Goal: Use online tool/utility: Utilize a website feature to perform a specific function

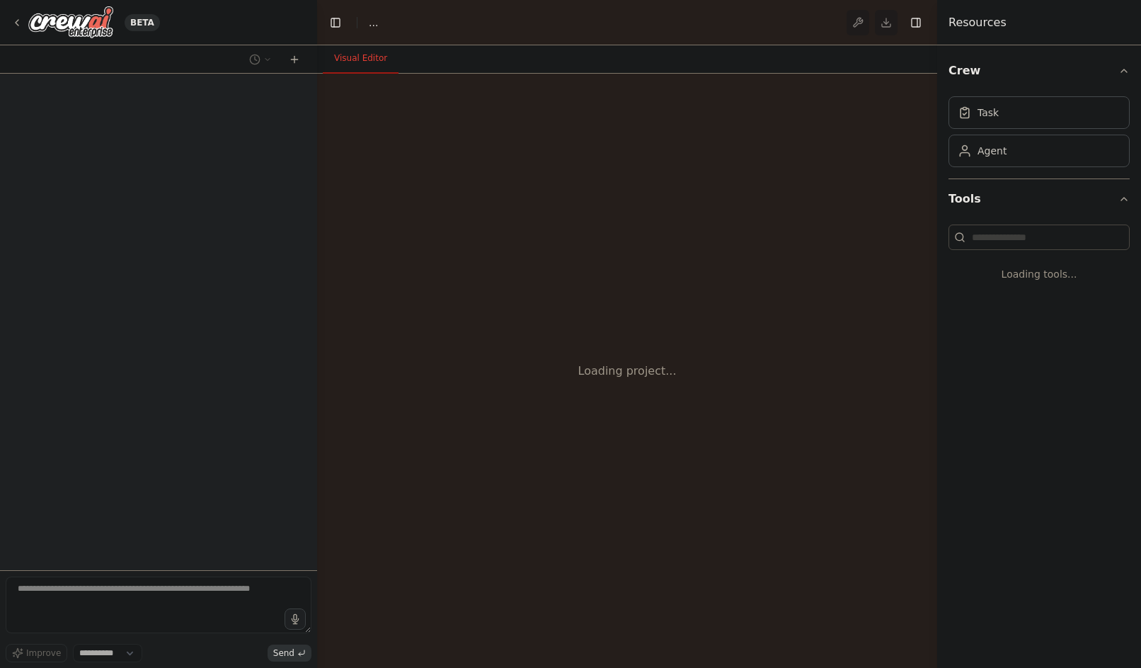
select select "****"
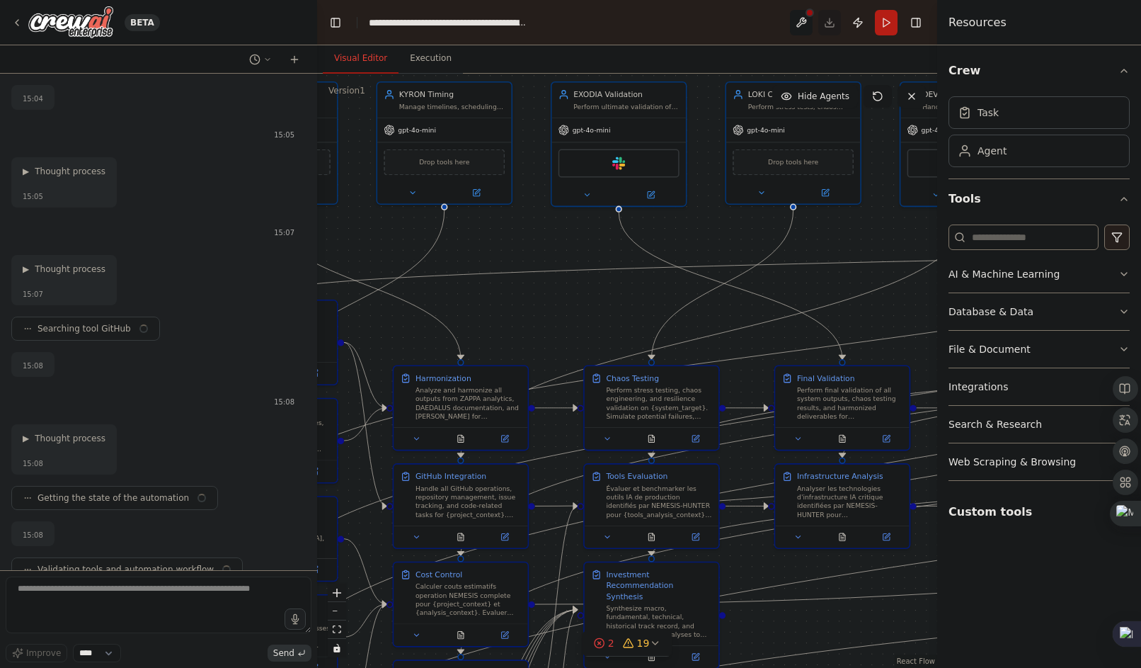
drag, startPoint x: 693, startPoint y: 425, endPoint x: 437, endPoint y: 297, distance: 286.2
click at [437, 297] on div ".deletable-edge-delete-btn { width: 20px; height: 20px; border: 0px solid #ffff…" at bounding box center [627, 371] width 620 height 594
click at [593, 323] on div ".deletable-edge-delete-btn { width: 20px; height: 20px; border: 0px solid #ffff…" at bounding box center [627, 371] width 620 height 594
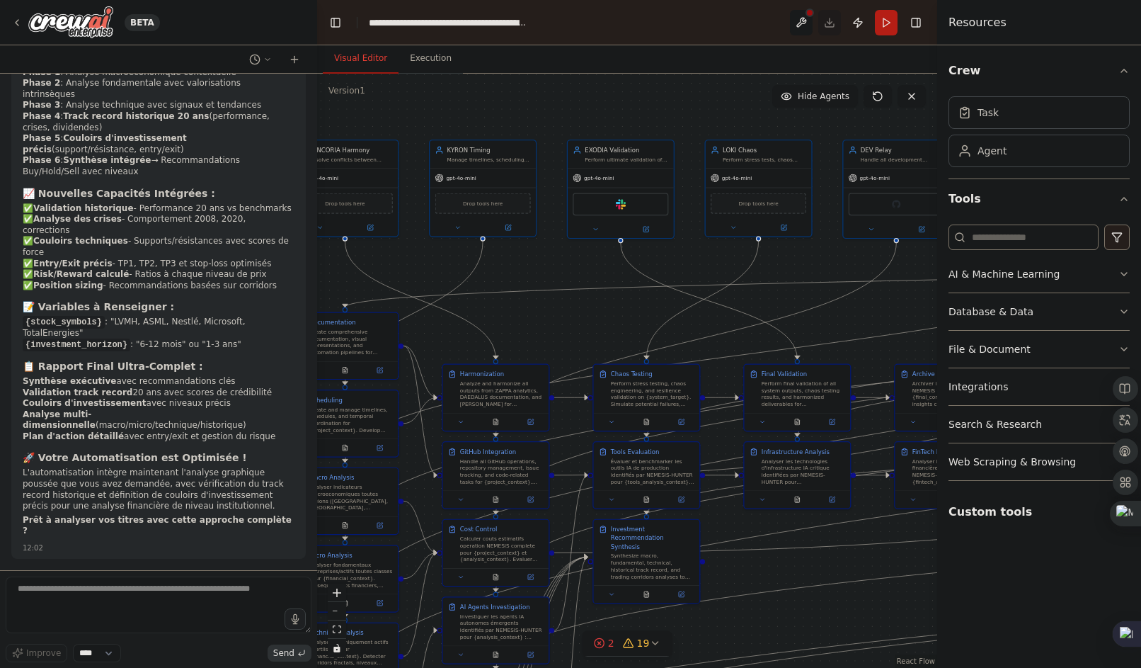
scroll to position [188557, 0]
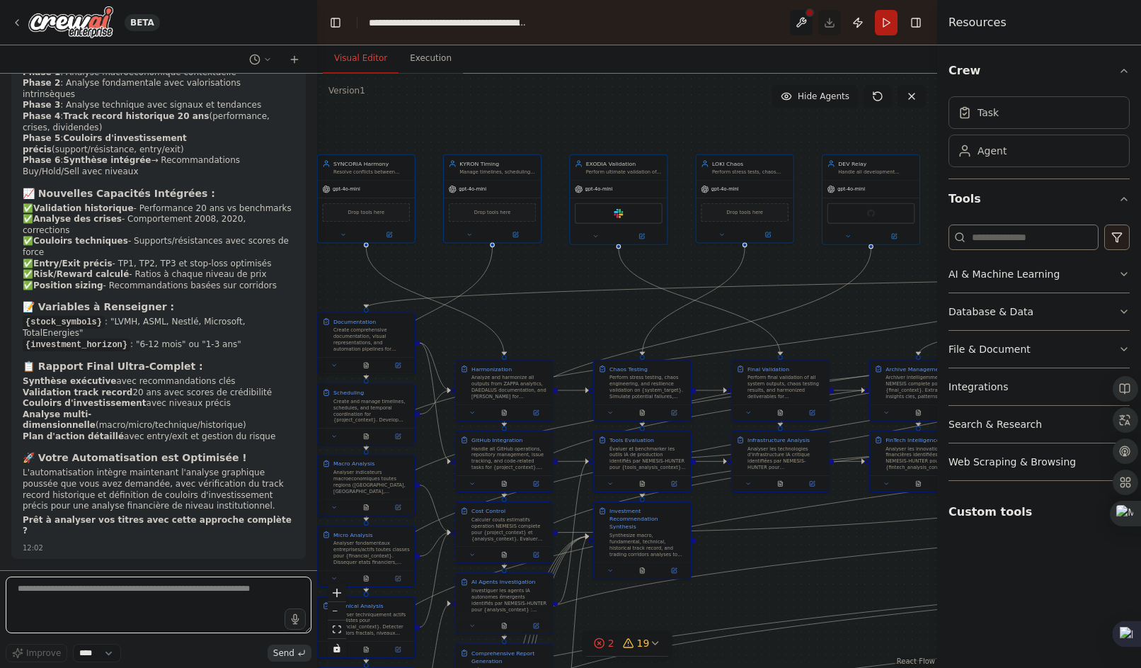
click at [137, 609] on textarea at bounding box center [159, 604] width 306 height 57
click at [111, 592] on textarea at bounding box center [159, 604] width 306 height 57
click at [132, 598] on textarea at bounding box center [159, 604] width 306 height 57
type textarea "**********"
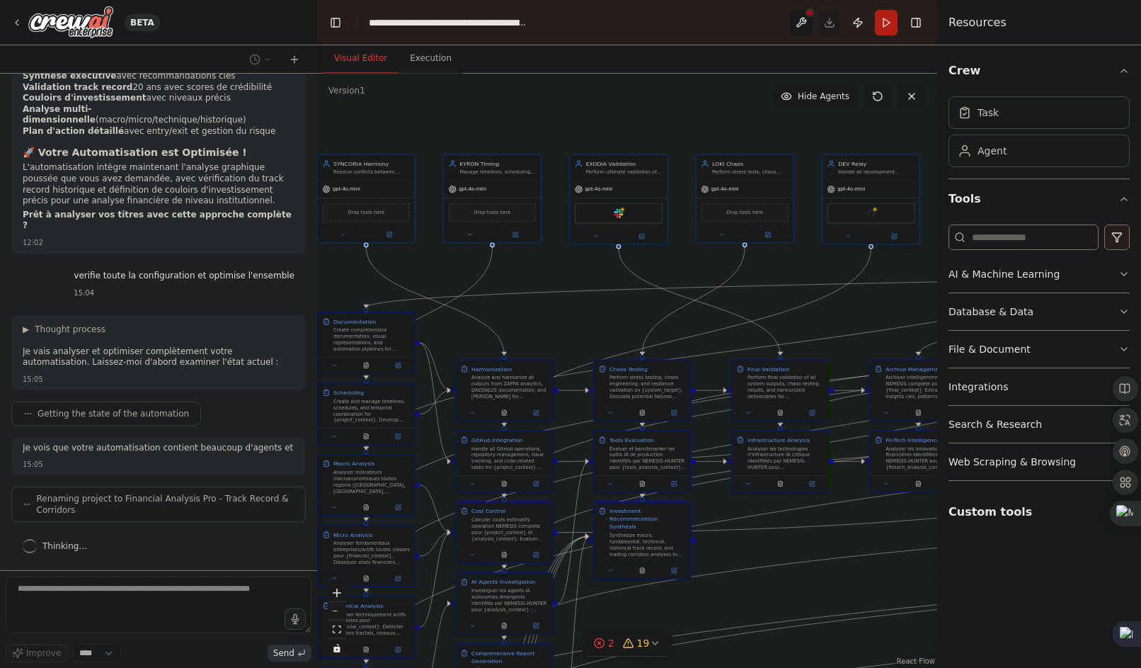
scroll to position [189571, 0]
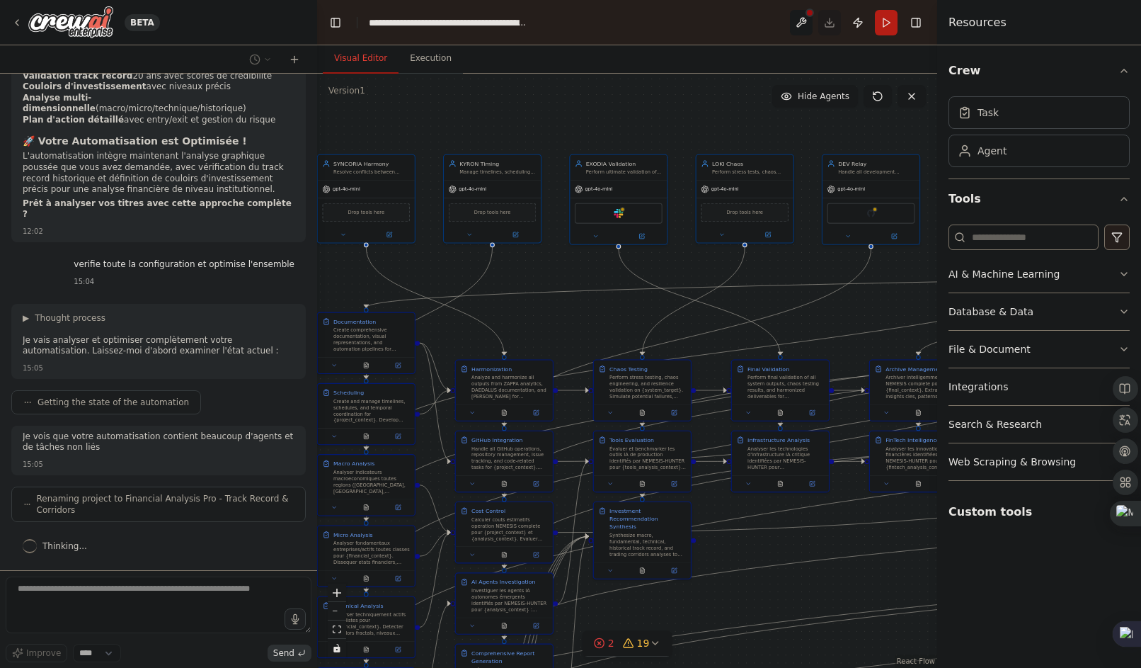
click at [847, 294] on div ".deletable-edge-delete-btn { width: 20px; height: 20px; border: 0px solid #ffff…" at bounding box center [627, 371] width 620 height 594
click at [859, 305] on div ".deletable-edge-delete-btn { width: 20px; height: 20px; border: 0px solid #ffff…" at bounding box center [627, 371] width 620 height 594
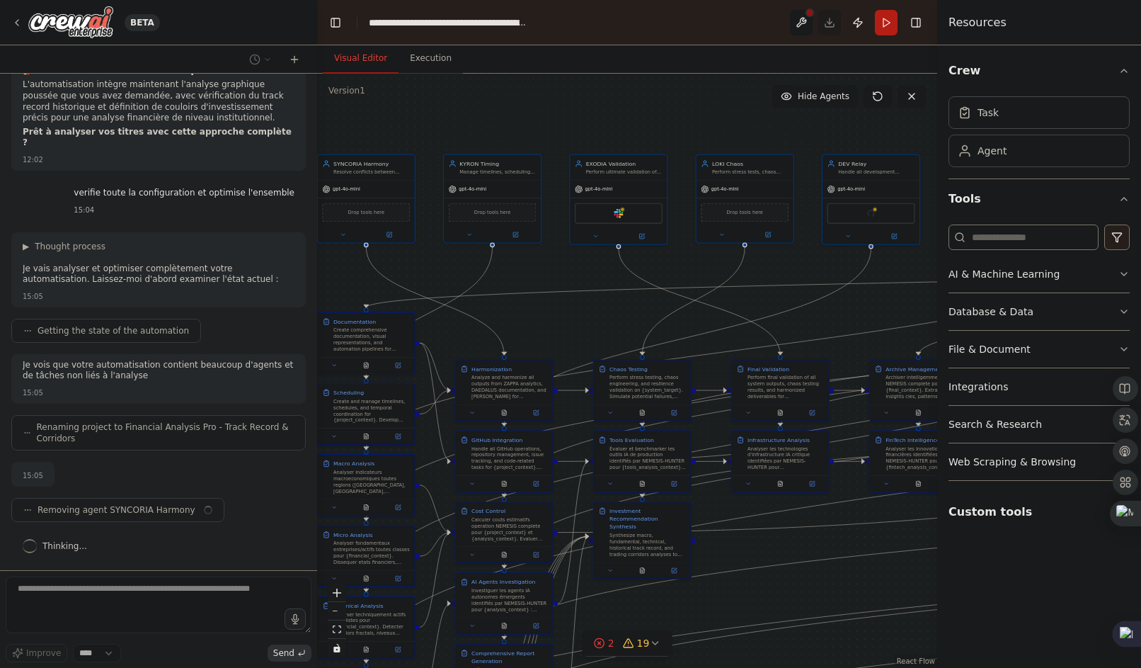
scroll to position [189642, 0]
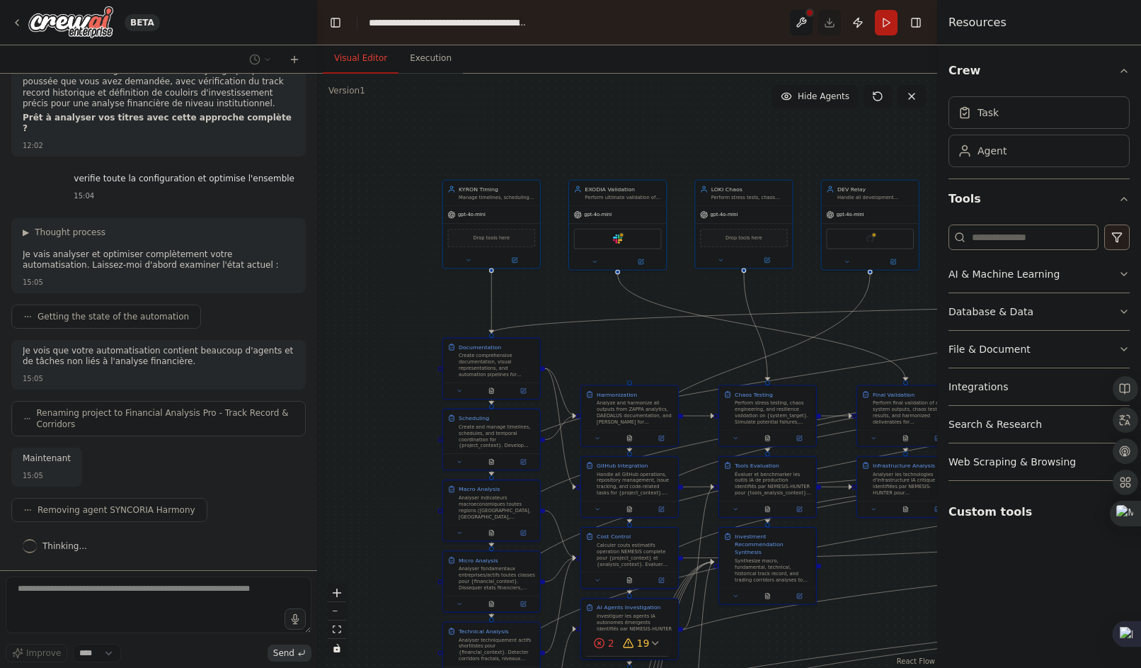
drag, startPoint x: 666, startPoint y: 311, endPoint x: 791, endPoint y: 338, distance: 127.5
click at [791, 338] on div ".deletable-edge-delete-btn { width: 20px; height: 20px; border: 0px solid #ffff…" at bounding box center [627, 371] width 620 height 594
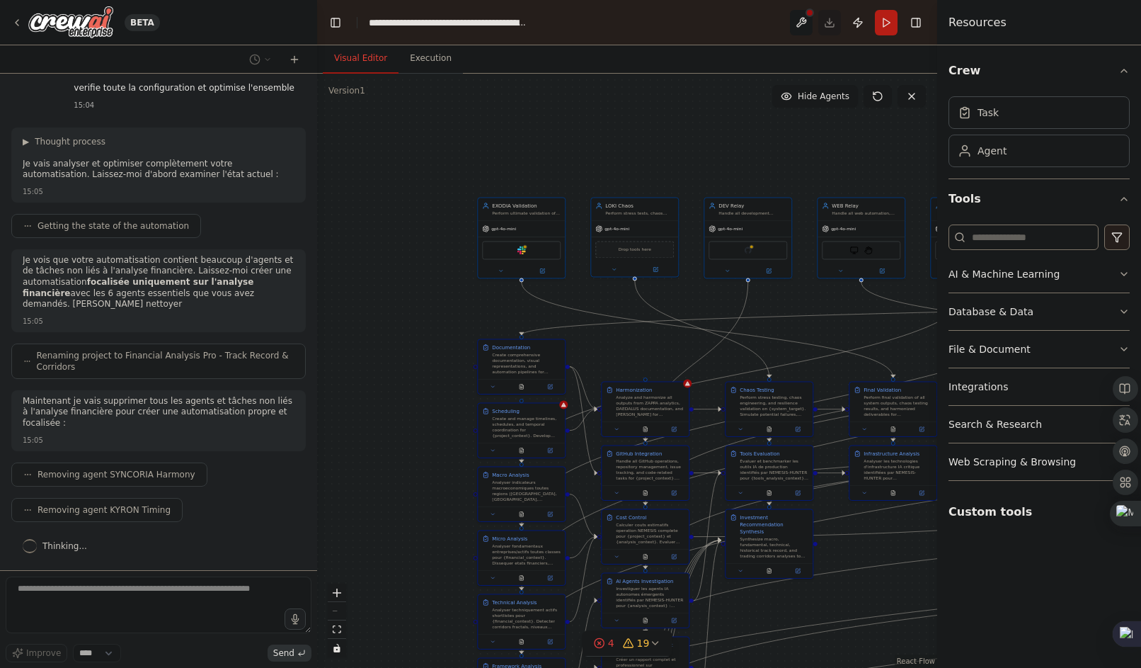
scroll to position [189747, 0]
drag, startPoint x: 864, startPoint y: 338, endPoint x: 642, endPoint y: 212, distance: 255.9
click at [632, 199] on div ".deletable-edge-delete-btn { width: 20px; height: 20px; border: 0px solid #ffff…" at bounding box center [627, 371] width 620 height 594
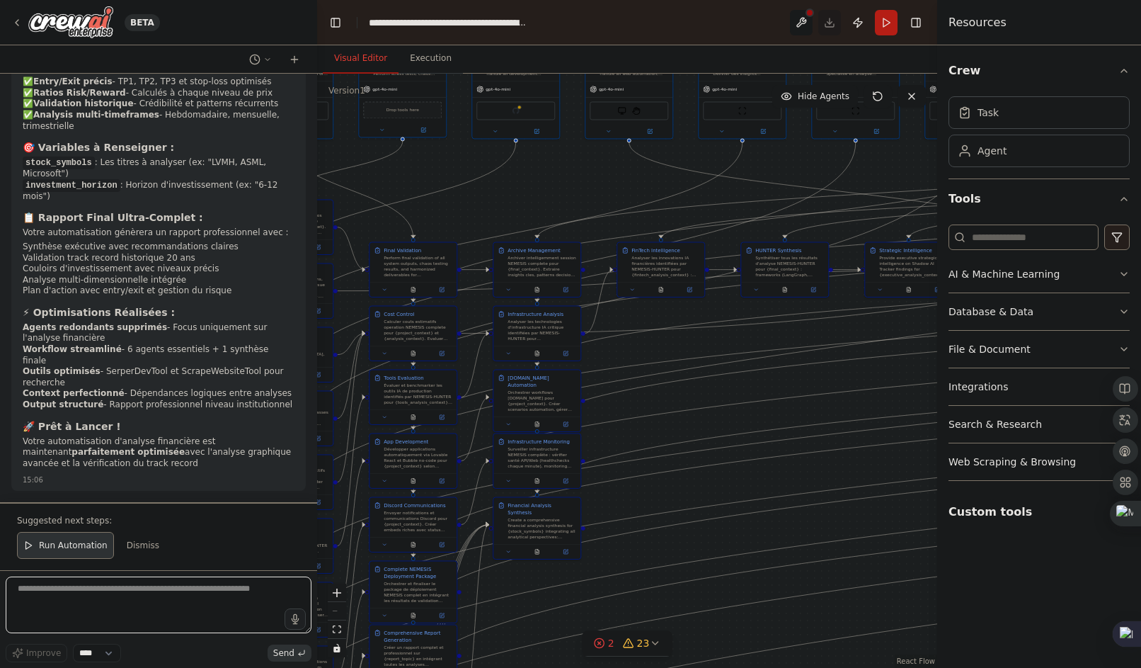
scroll to position [191542, 0]
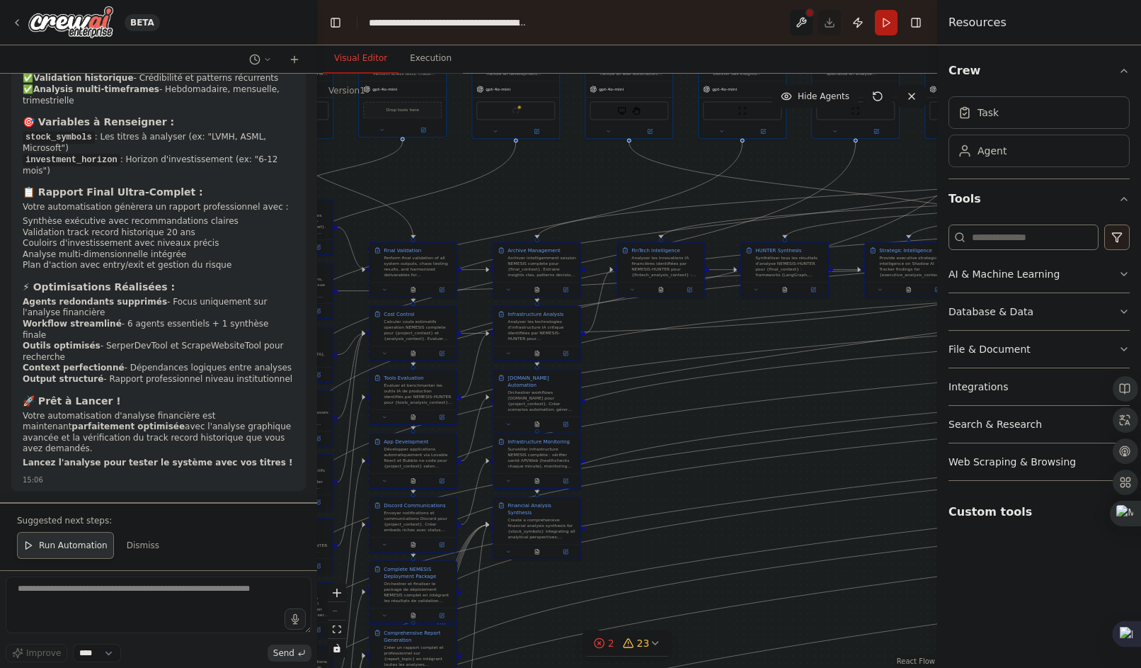
click at [68, 551] on span "Run Automation" at bounding box center [73, 544] width 69 height 11
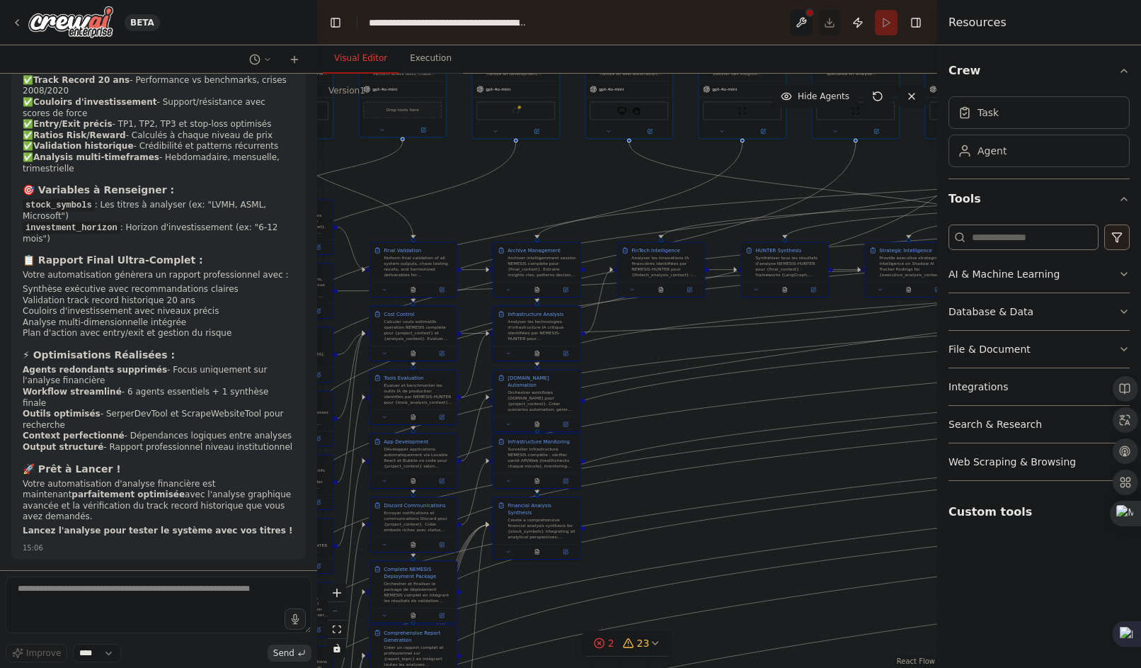
scroll to position [191474, 0]
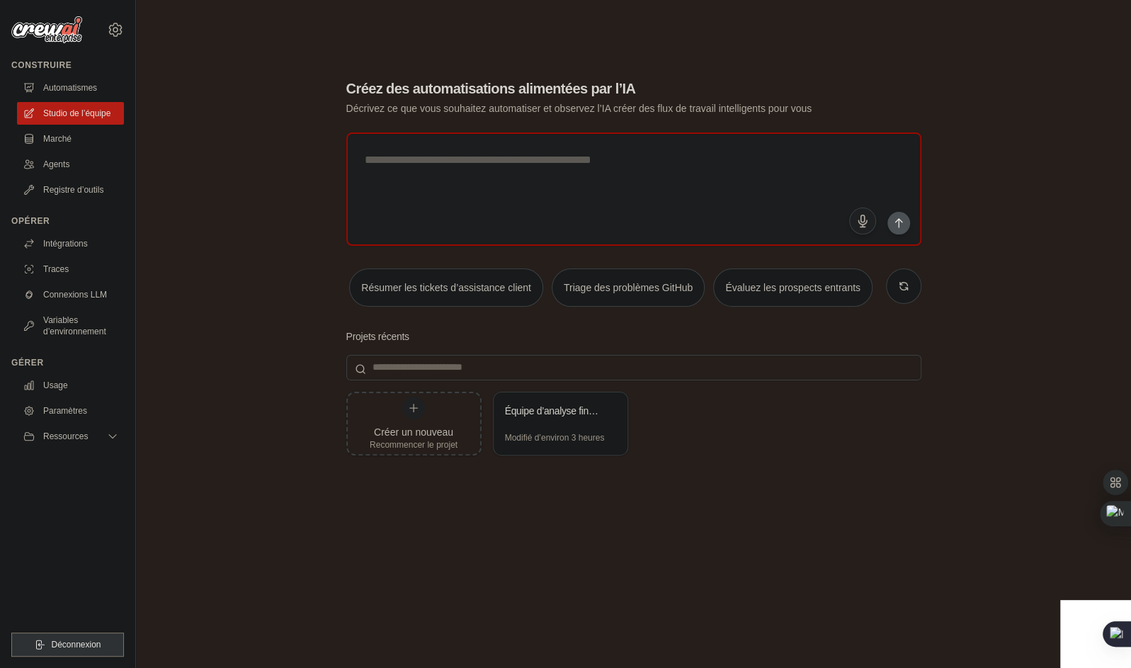
click at [315, 494] on div "Créez des automatisations alimentées par l’IA Décrivez ce que vous souhaitez au…" at bounding box center [633, 348] width 949 height 668
click at [503, 532] on div "Créer un nouveau Recommencer le projet Équipe d’analyse financière - Macro Micr…" at bounding box center [633, 504] width 575 height 227
click at [653, 501] on div "Créer un nouveau Recommencer le projet Équipe d’analyse financière - Macro Micr…" at bounding box center [633, 504] width 575 height 227
drag, startPoint x: 440, startPoint y: 319, endPoint x: 529, endPoint y: 406, distance: 125.1
click at [529, 406] on div "Créez des automatisations alimentées par l’IA Décrivez ce que vous souhaitez au…" at bounding box center [633, 348] width 609 height 585
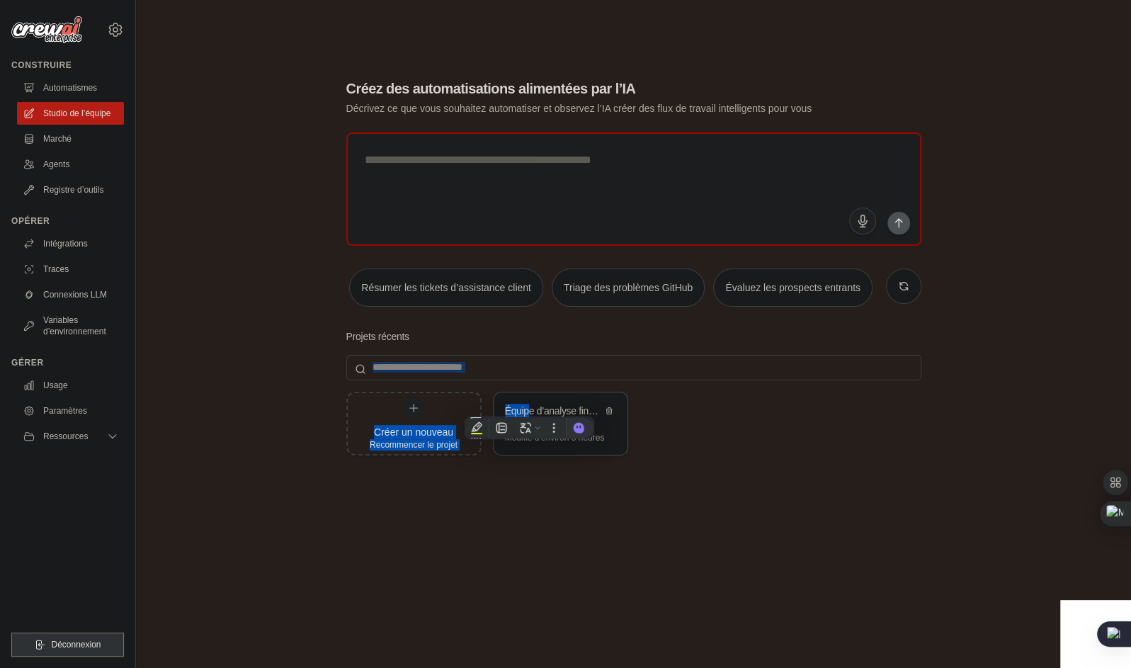
drag, startPoint x: 529, startPoint y: 406, endPoint x: 516, endPoint y: 399, distance: 14.6
click at [516, 399] on div "Équipe d’analyse financière - Macro Micro Technique" at bounding box center [560, 412] width 134 height 40
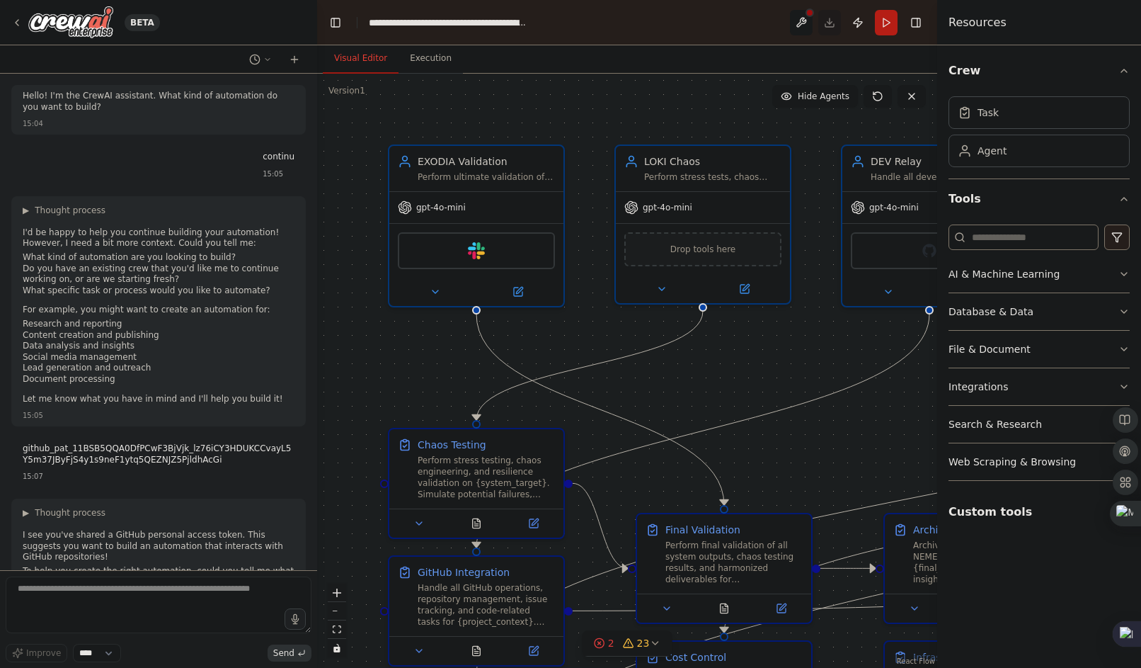
scroll to position [191474, 0]
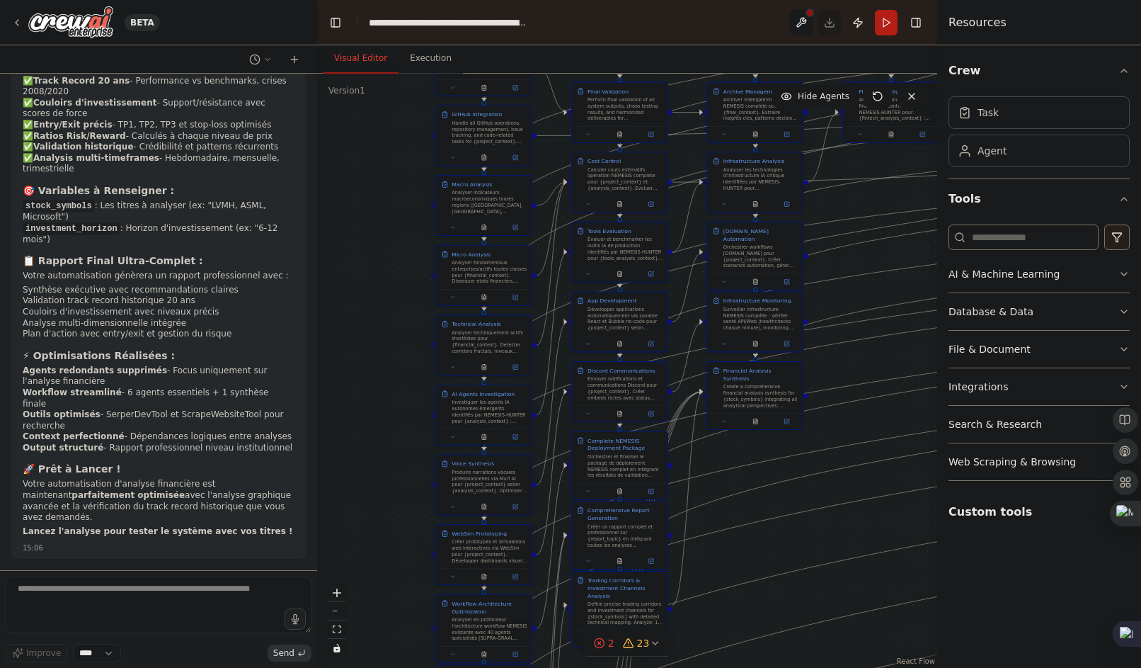
drag, startPoint x: 806, startPoint y: 470, endPoint x: 674, endPoint y: 48, distance: 442.2
click at [674, 48] on div "Visual Editor Execution Version 1 Show Tools Hide Agents .deletable-edge-delete…" at bounding box center [627, 356] width 620 height 622
click at [106, 616] on textarea at bounding box center [159, 604] width 306 height 57
click at [813, 523] on div ".deletable-edge-delete-btn { width: 20px; height: 20px; border: 0px solid #ffff…" at bounding box center [627, 371] width 620 height 594
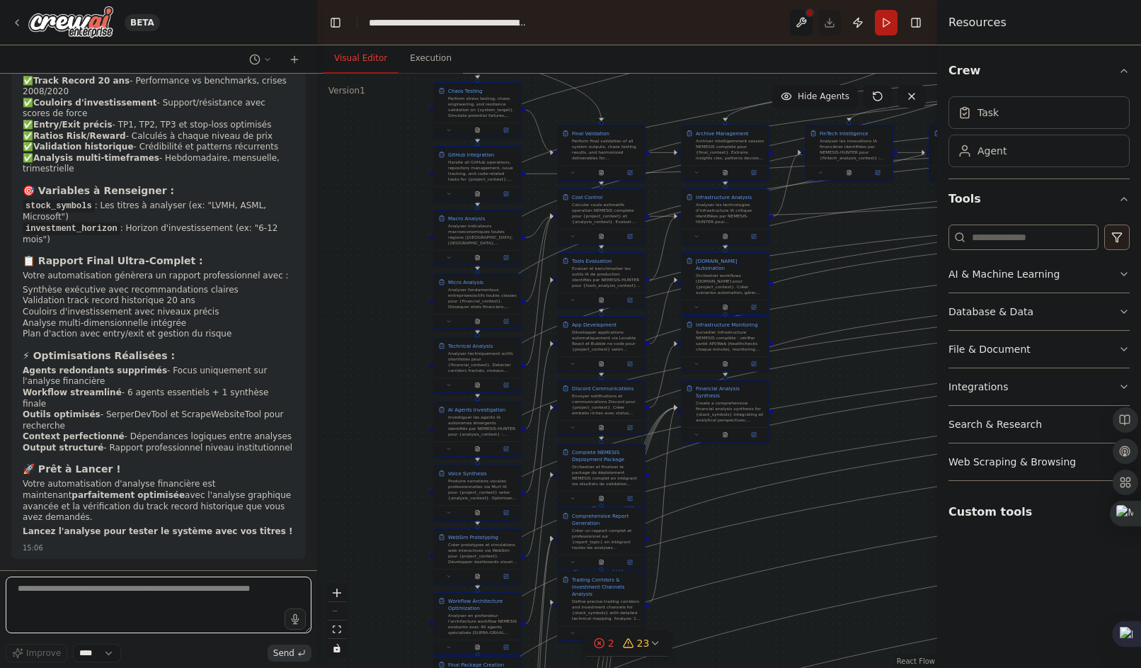
click at [41, 588] on textarea at bounding box center [159, 604] width 306 height 57
drag, startPoint x: 845, startPoint y: 329, endPoint x: 767, endPoint y: 293, distance: 85.8
click at [708, 202] on div ".deletable-edge-delete-btn { width: 20px; height: 20px; border: 0px solid #ffff…" at bounding box center [553, 53] width 310 height 297
click at [779, 496] on div ".deletable-edge-delete-btn { width: 20px; height: 20px; border: 0px solid #ffff…" at bounding box center [627, 371] width 620 height 594
click at [152, 597] on textarea at bounding box center [159, 604] width 306 height 57
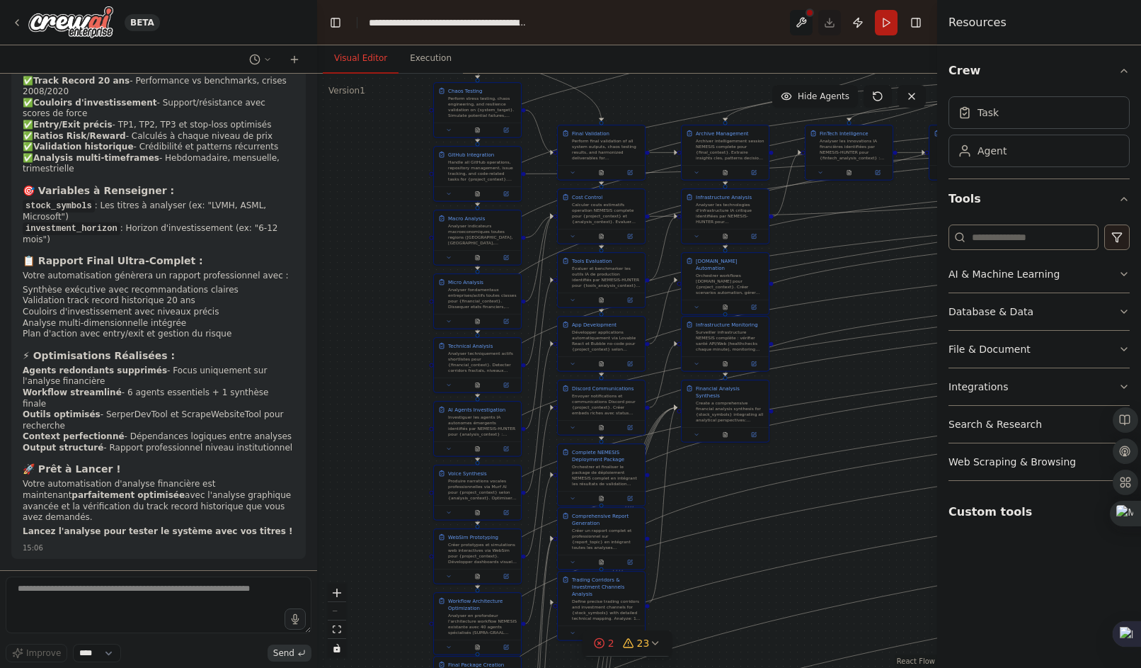
click at [831, 17] on header "**********" at bounding box center [627, 22] width 620 height 45
click at [138, 610] on textarea at bounding box center [159, 604] width 306 height 57
click at [857, 318] on div ".deletable-edge-delete-btn { width: 20px; height: 20px; border: 0px solid #ffff…" at bounding box center [627, 371] width 620 height 594
click at [1124, 73] on icon "button" at bounding box center [1124, 70] width 11 height 11
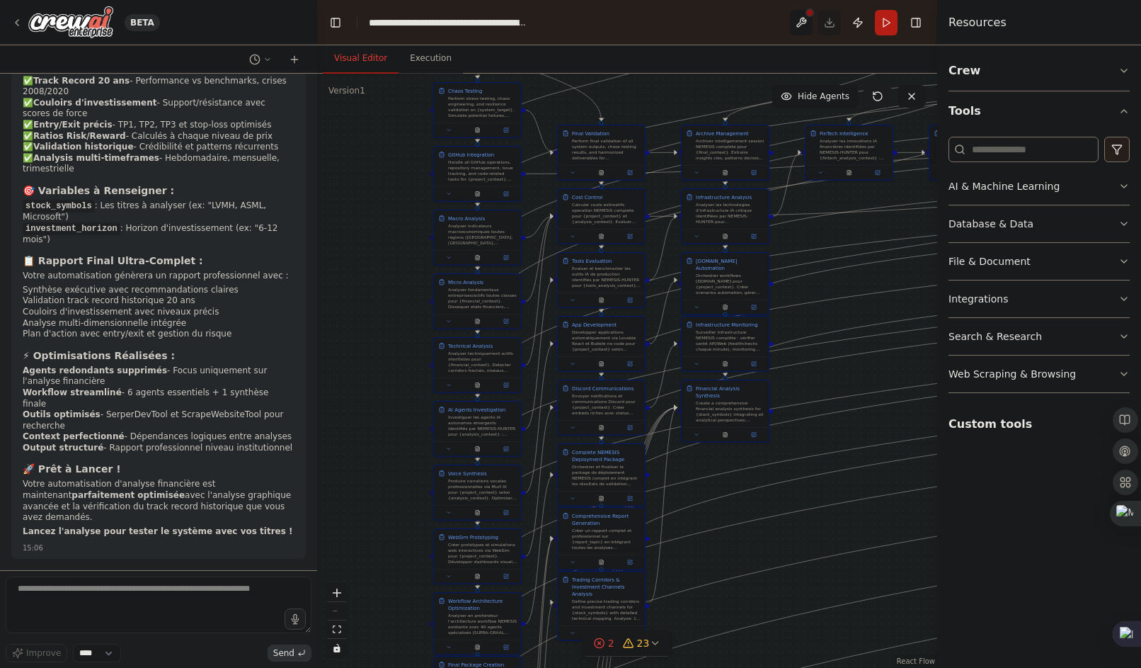
click at [878, 96] on icon at bounding box center [877, 96] width 11 height 11
click at [882, 100] on icon at bounding box center [877, 96] width 11 height 11
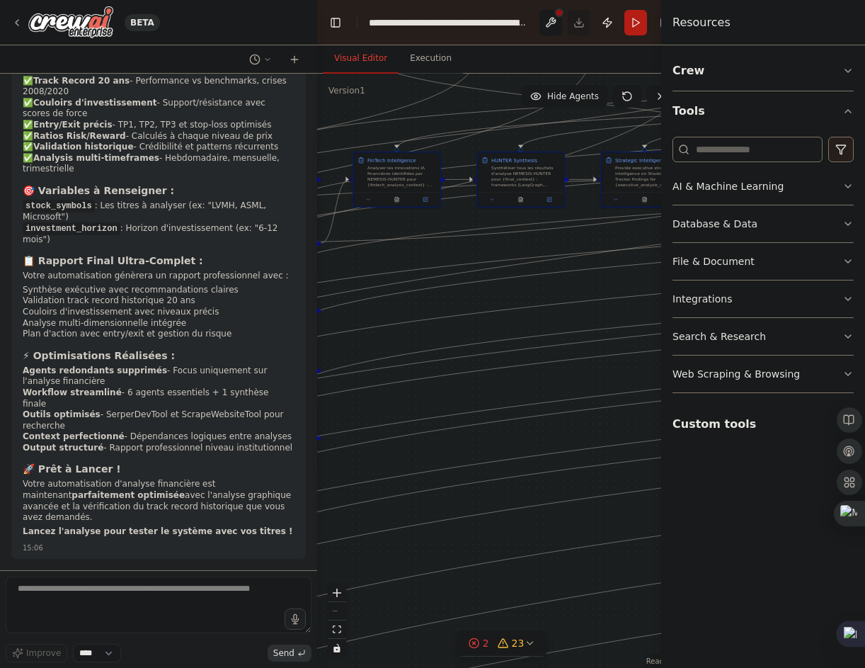
drag, startPoint x: 416, startPoint y: 392, endPoint x: -35, endPoint y: 428, distance: 453.1
click at [0, 428] on html "BETA Hello! I'm the CrewAI assistant. What kind of automation do you want to bu…" at bounding box center [432, 334] width 865 height 668
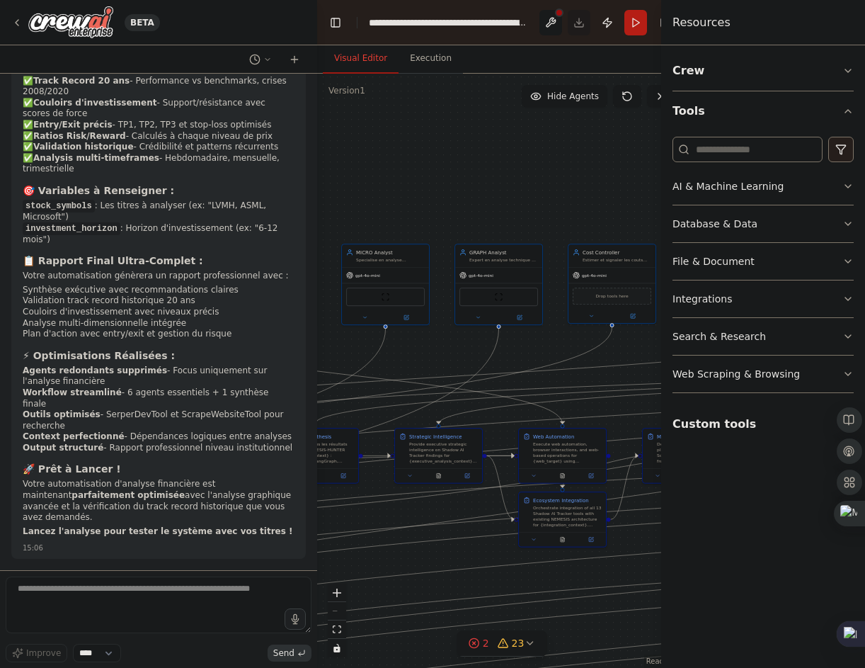
drag, startPoint x: 504, startPoint y: 294, endPoint x: 297, endPoint y: 561, distance: 337.6
click at [297, 561] on div "BETA Hello! I'm the CrewAI assistant. What kind of automation do you want to bu…" at bounding box center [432, 334] width 865 height 668
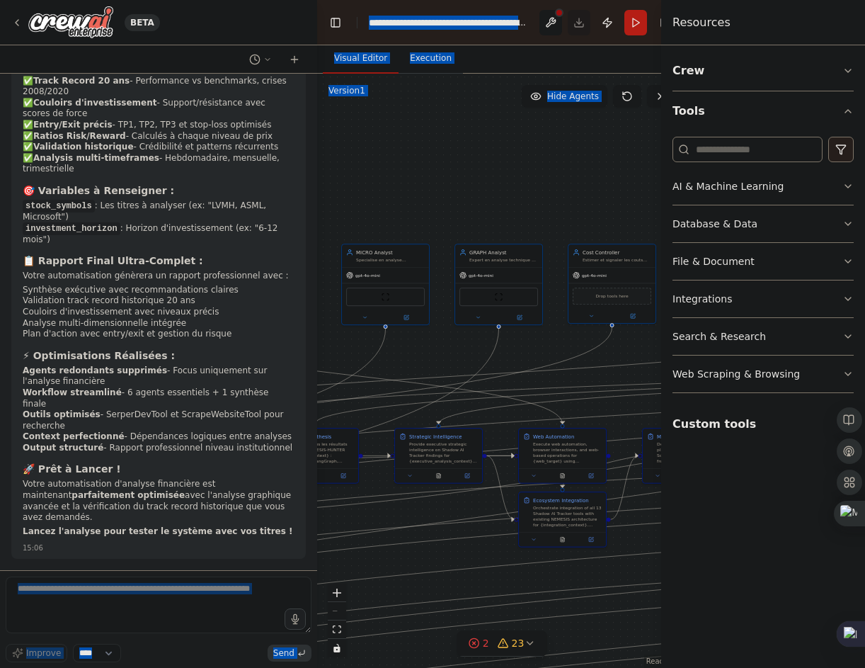
drag, startPoint x: 575, startPoint y: 385, endPoint x: 226, endPoint y: 595, distance: 407.4
click at [226, 595] on div "BETA Hello! I'm the CrewAI assistant. What kind of automation do you want to bu…" at bounding box center [432, 334] width 865 height 668
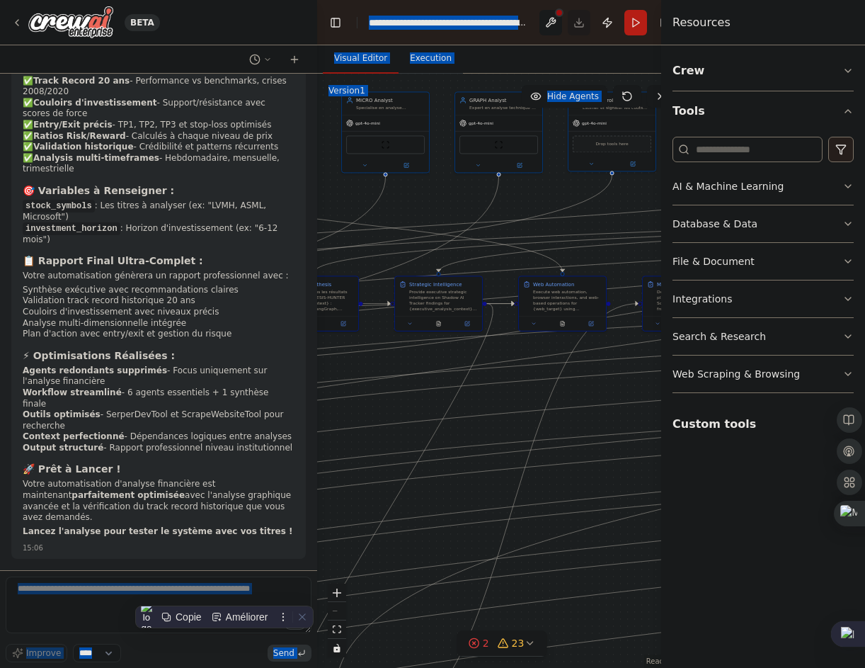
drag, startPoint x: 578, startPoint y: 498, endPoint x: 349, endPoint y: 697, distance: 303.6
click at [349, 667] on html "BETA Hello! I'm the CrewAI assistant. What kind of automation do you want to bu…" at bounding box center [432, 334] width 865 height 668
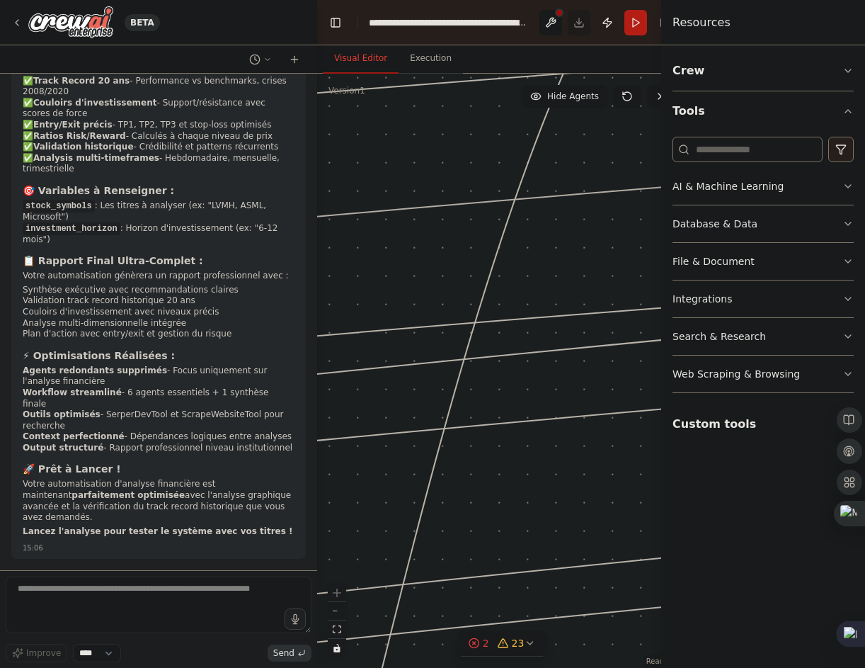
click at [559, 586] on div ".deletable-edge-delete-btn { width: 20px; height: 20px; border: 0px solid #ffff…" at bounding box center [502, 371] width 370 height 594
click at [575, 30] on header "**********" at bounding box center [502, 22] width 370 height 45
click at [570, 23] on header "**********" at bounding box center [502, 22] width 370 height 45
click at [632, 23] on button "Run" at bounding box center [635, 22] width 23 height 25
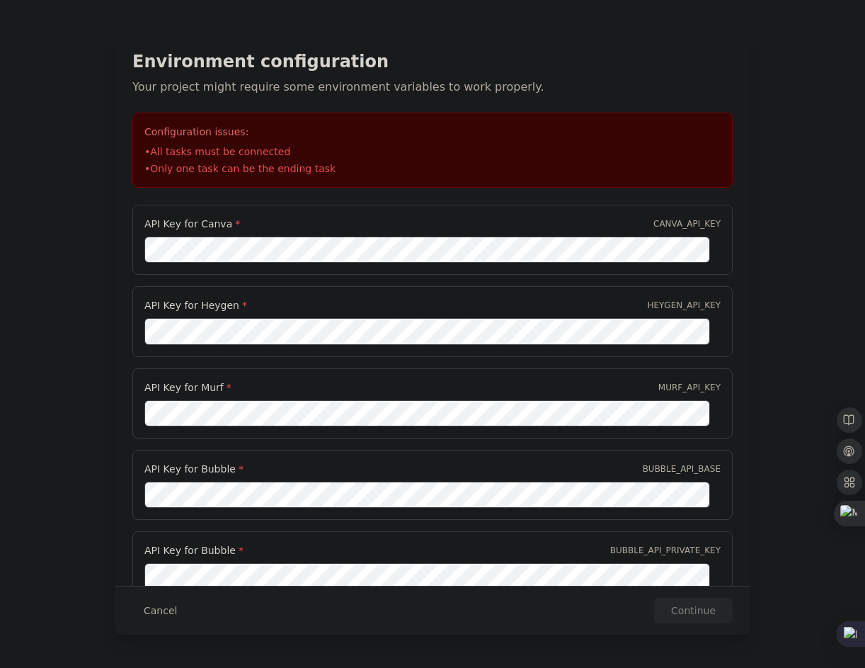
click at [231, 166] on li "• Only one task can be the ending task" at bounding box center [432, 168] width 576 height 14
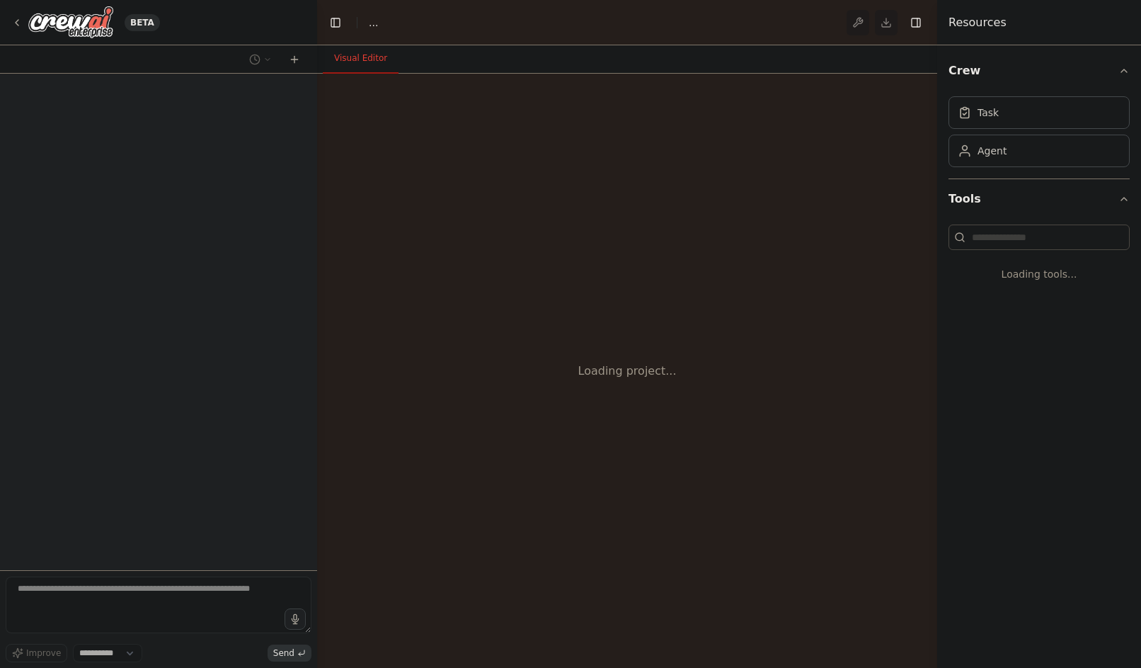
select select "****"
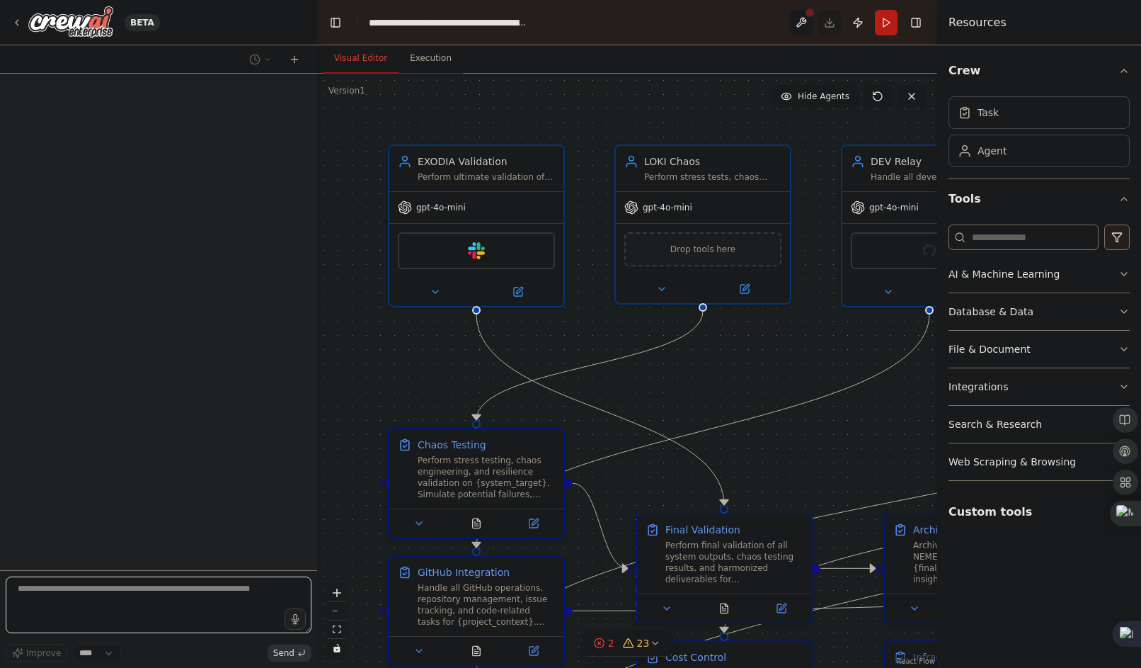
click at [79, 584] on textarea at bounding box center [159, 604] width 306 height 57
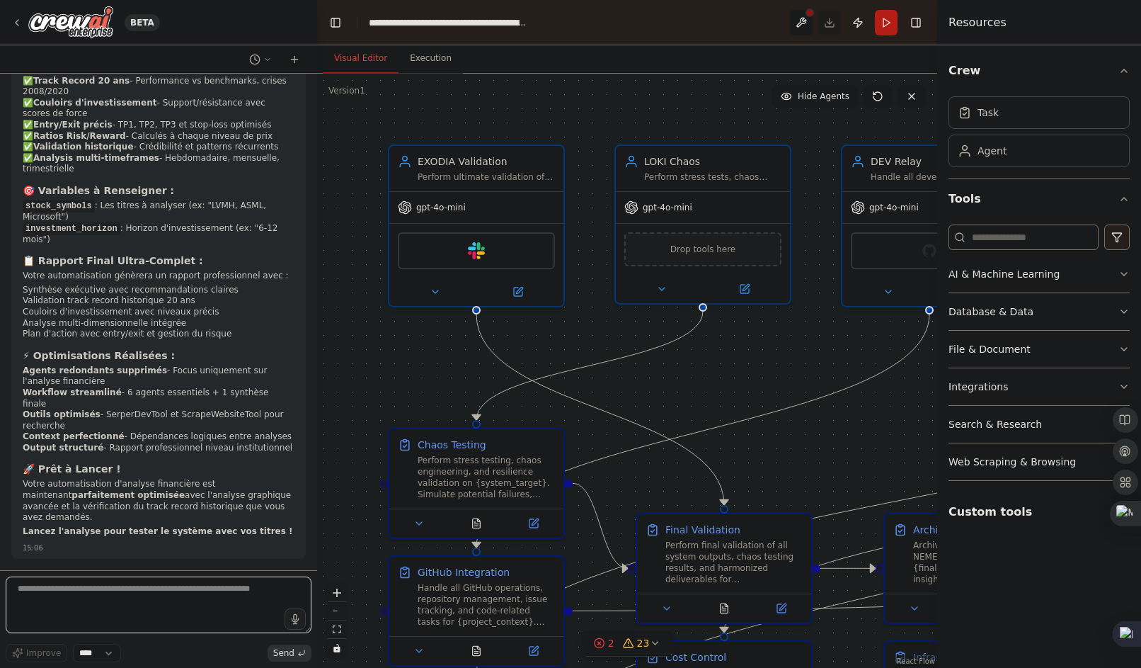
scroll to position [190586, 0]
click at [336, 607] on button "zoom out" at bounding box center [337, 611] width 18 height 18
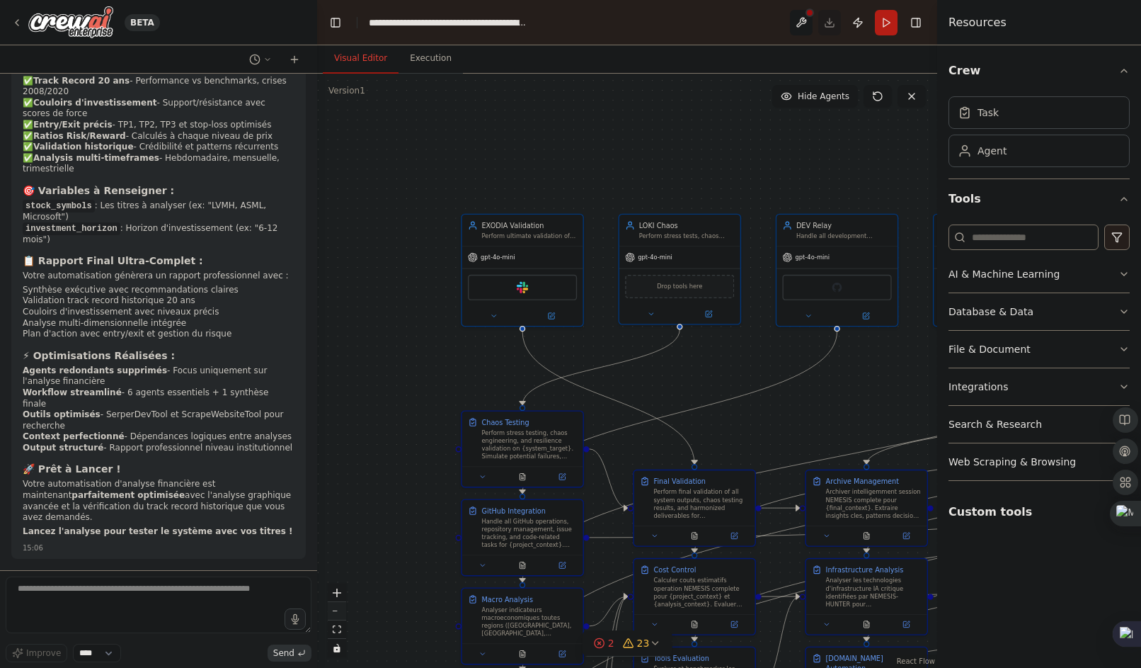
click at [336, 607] on button "zoom out" at bounding box center [337, 611] width 18 height 18
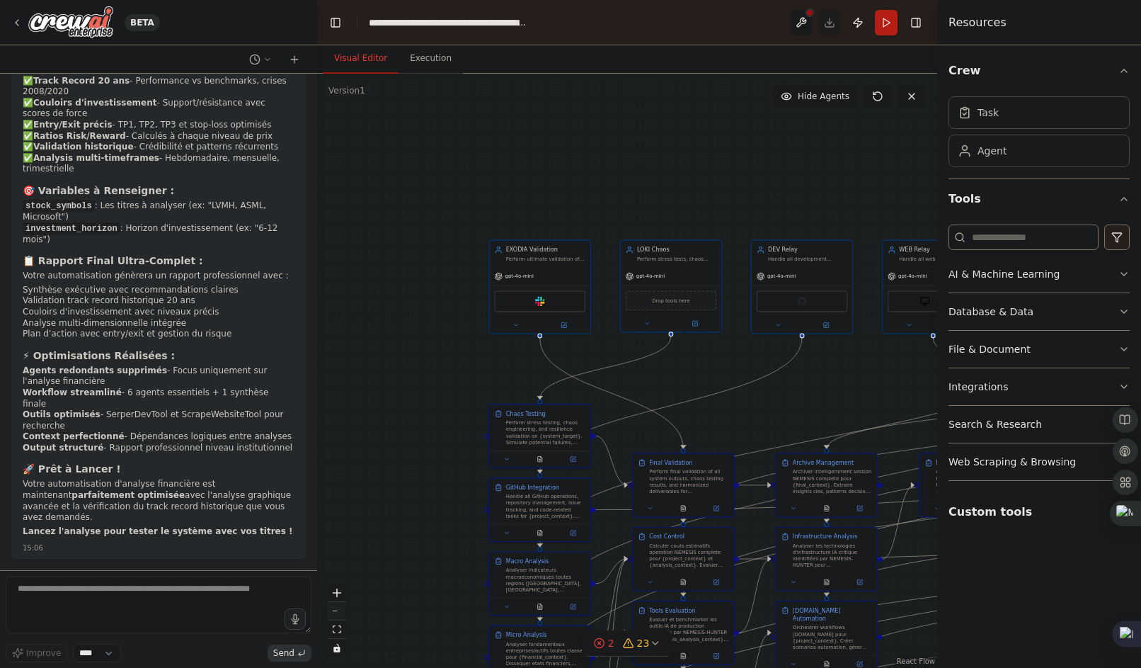
click at [336, 607] on button "zoom out" at bounding box center [337, 611] width 18 height 18
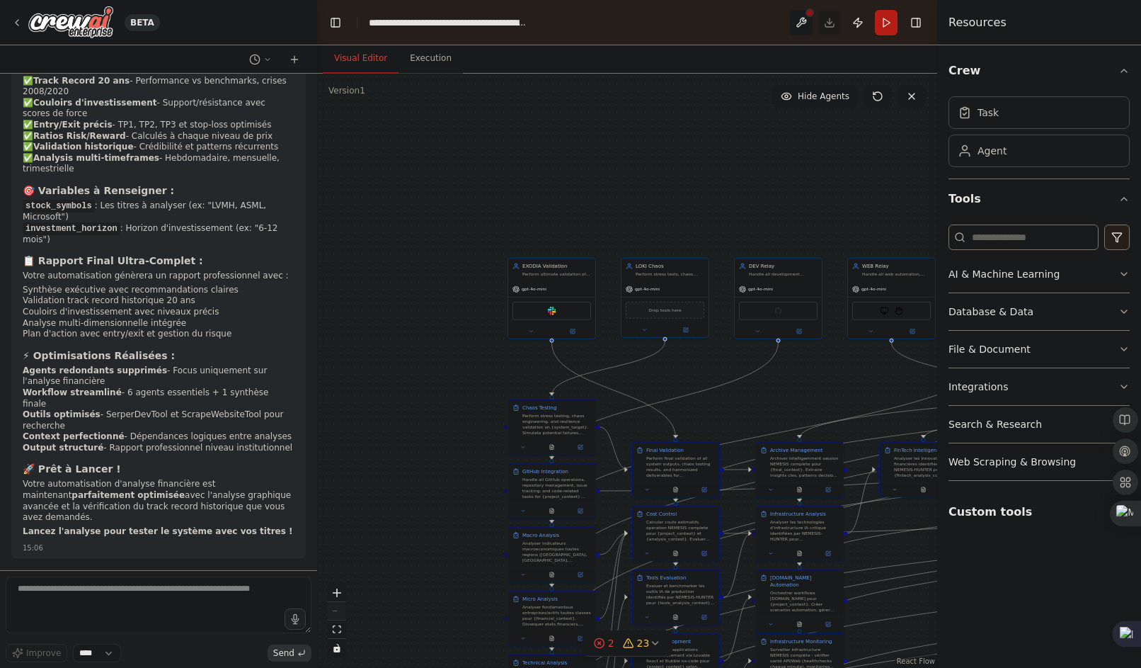
click at [336, 607] on div "React Flow controls" at bounding box center [337, 620] width 18 height 74
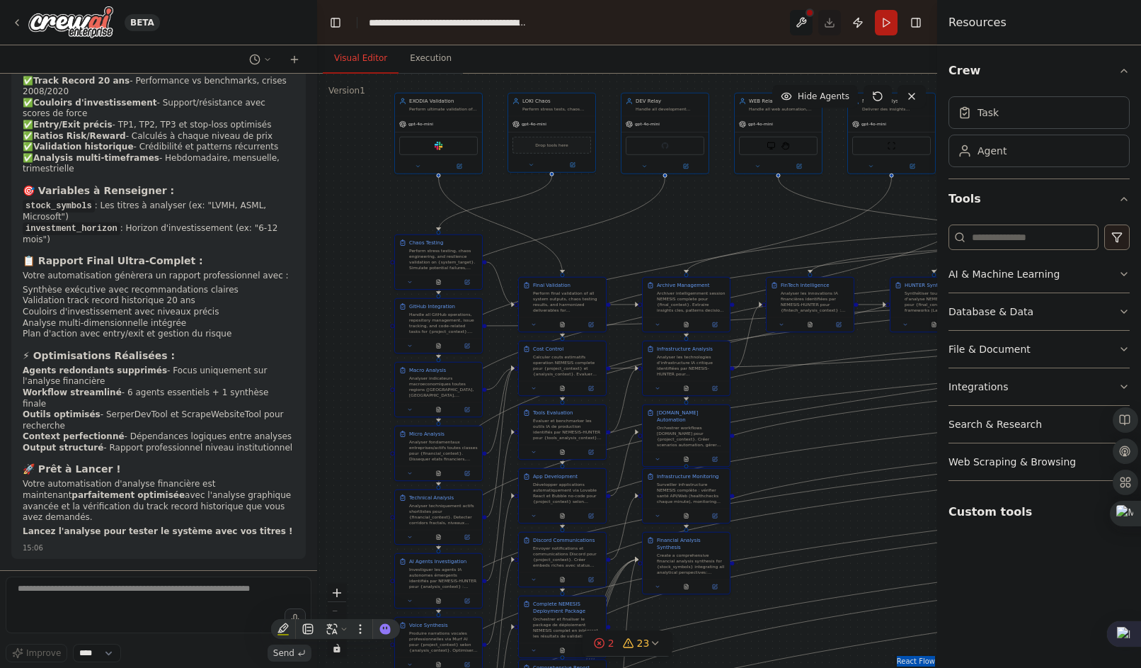
drag, startPoint x: 438, startPoint y: 329, endPoint x: 325, endPoint y: 164, distance: 200.1
click at [325, 164] on div ".deletable-edge-delete-btn { width: 20px; height: 20px; border: 0px solid #ffff…" at bounding box center [627, 371] width 620 height 594
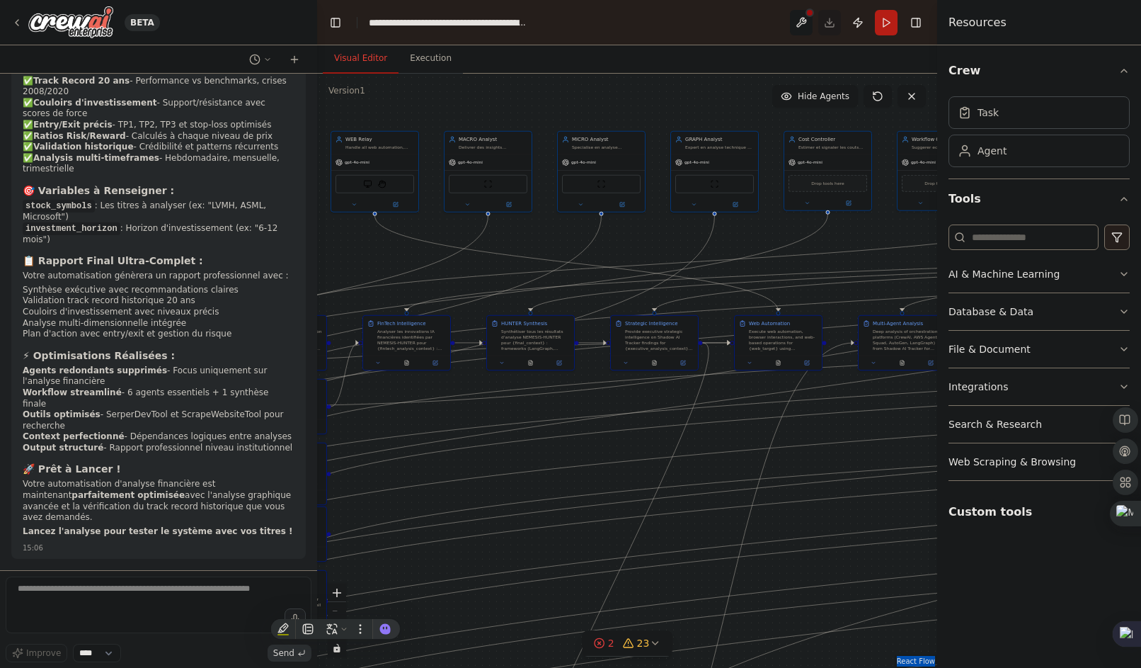
drag, startPoint x: 829, startPoint y: 462, endPoint x: 425, endPoint y: 500, distance: 405.3
click at [425, 500] on div ".deletable-edge-delete-btn { width: 20px; height: 20px; border: 0px solid #ffff…" at bounding box center [627, 371] width 620 height 594
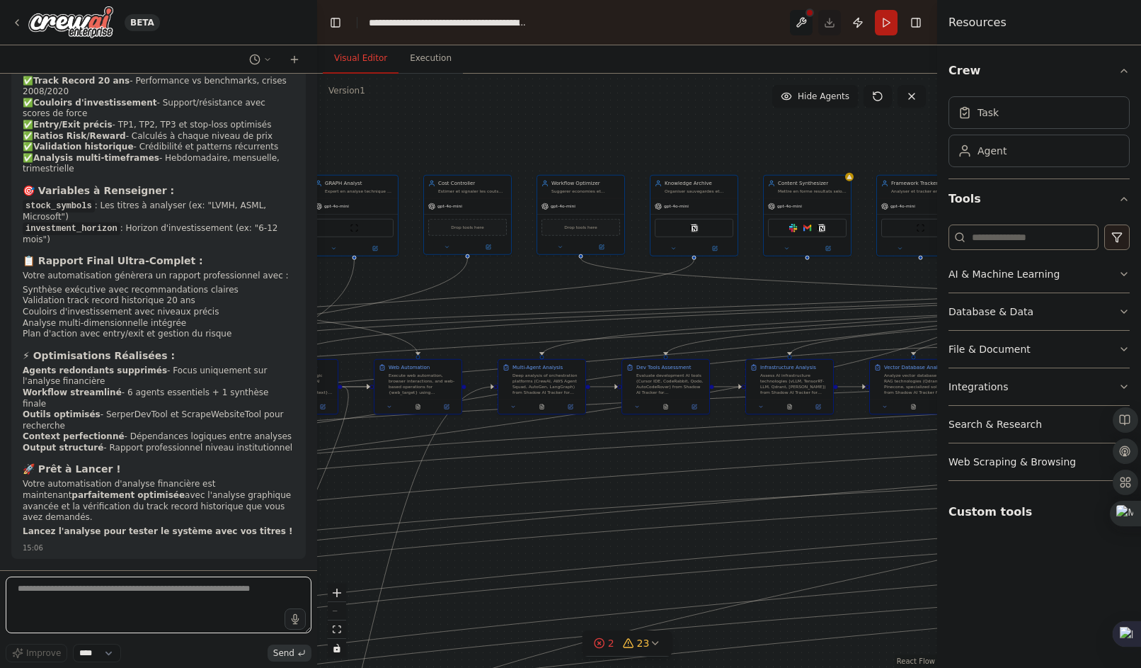
drag, startPoint x: 792, startPoint y: 579, endPoint x: 547, endPoint y: 577, distance: 244.9
click at [431, 623] on div ".deletable-edge-delete-btn { width: 20px; height: 20px; border: 0px solid #ffff…" at bounding box center [627, 371] width 620 height 594
drag, startPoint x: 799, startPoint y: 515, endPoint x: 493, endPoint y: 494, distance: 306.5
click at [493, 494] on div ".deletable-edge-delete-btn { width: 20px; height: 20px; border: 0px solid #ffff…" at bounding box center [627, 371] width 620 height 594
click at [704, 457] on div ".deletable-edge-delete-btn { width: 20px; height: 20px; border: 0px solid #ffff…" at bounding box center [627, 371] width 620 height 594
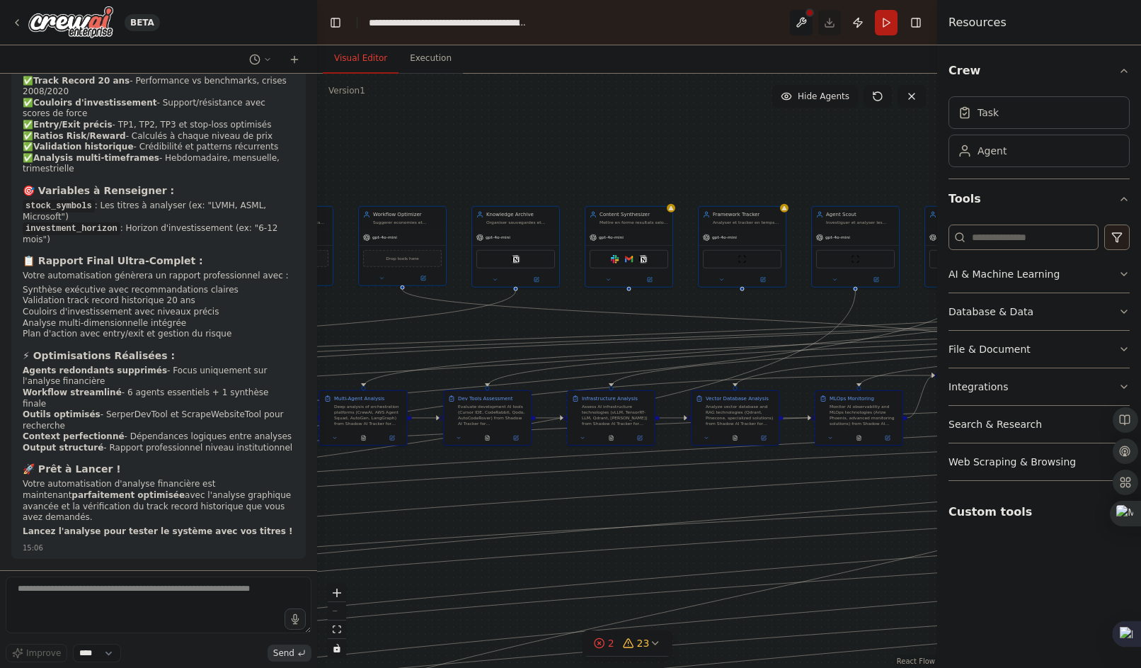
drag, startPoint x: 704, startPoint y: 457, endPoint x: 522, endPoint y: 490, distance: 184.8
click at [522, 490] on div ".deletable-edge-delete-btn { width: 20px; height: 20px; border: 0px solid #ffff…" at bounding box center [627, 371] width 620 height 594
click at [136, 596] on textarea at bounding box center [159, 604] width 306 height 57
type textarea "*"
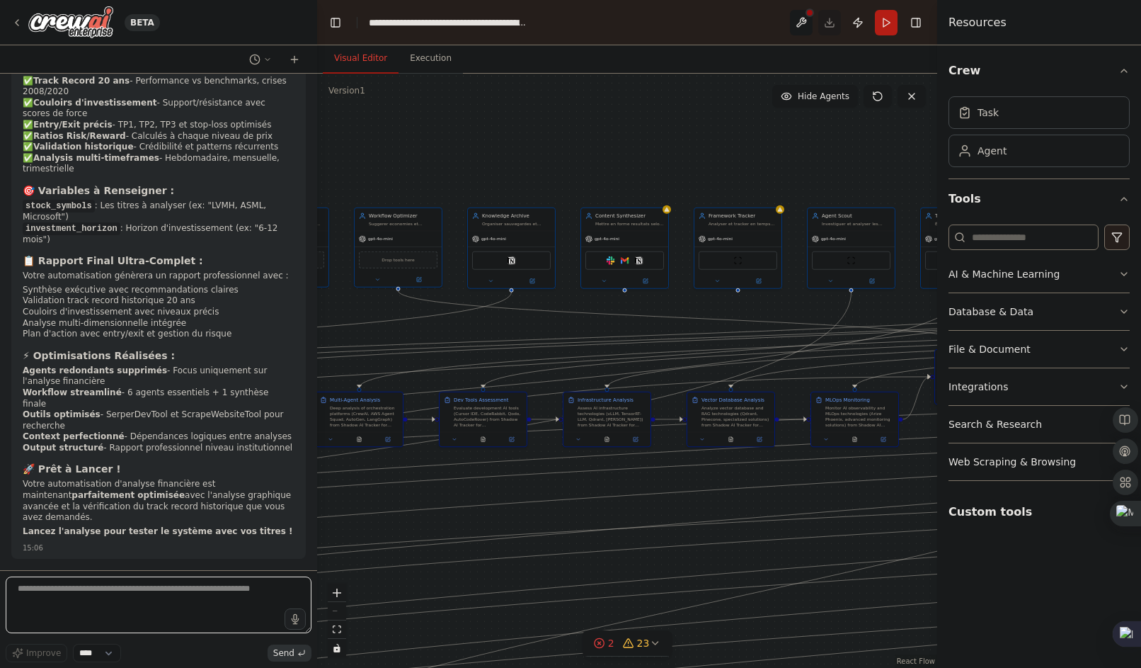
type textarea "*"
click at [253, 597] on textarea "*" at bounding box center [159, 604] width 306 height 57
type textarea "*"
click at [253, 597] on textarea "*" at bounding box center [159, 604] width 306 height 57
type textarea "**********"
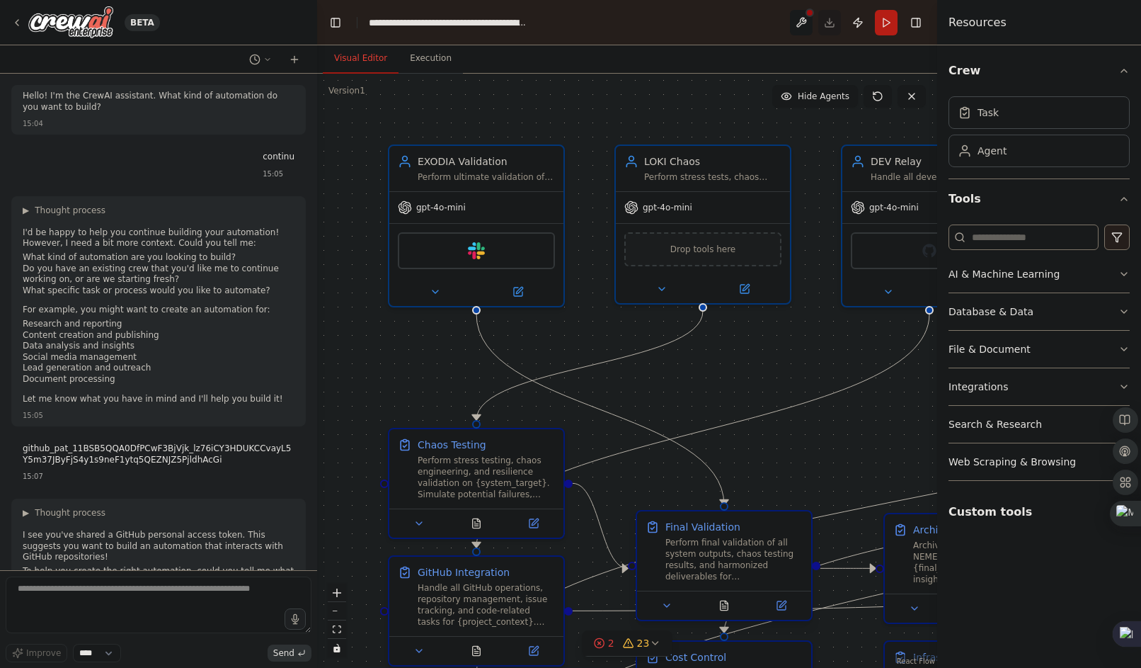
scroll to position [191474, 0]
